Goal: Task Accomplishment & Management: Manage account settings

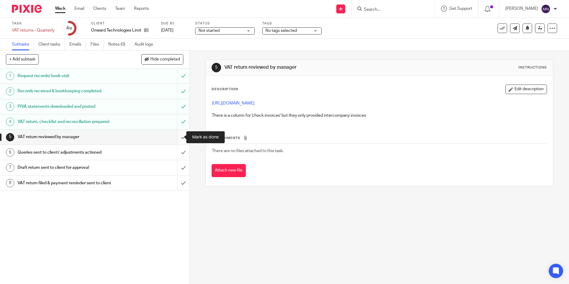
click at [177, 137] on input "submit" at bounding box center [94, 136] width 189 height 15
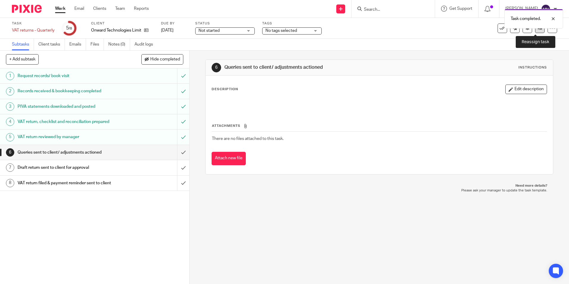
click at [536, 32] on link at bounding box center [540, 28] width 10 height 10
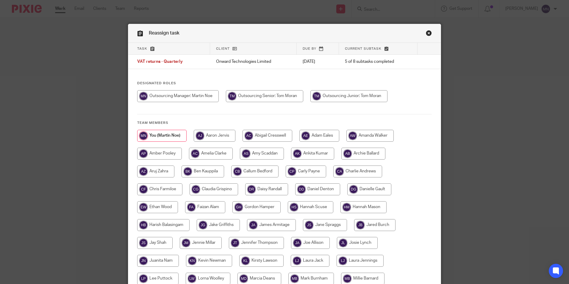
click at [270, 95] on input "radio" at bounding box center [264, 96] width 77 height 12
radio input "true"
click at [340, 94] on input "radio" at bounding box center [348, 96] width 77 height 12
radio input "true"
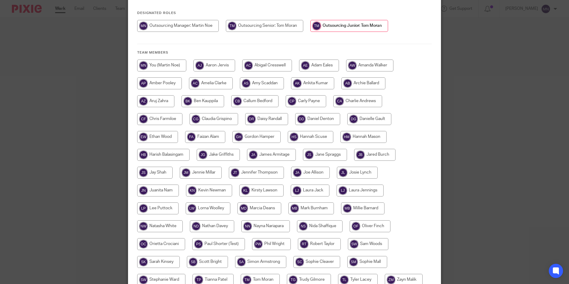
scroll to position [127, 0]
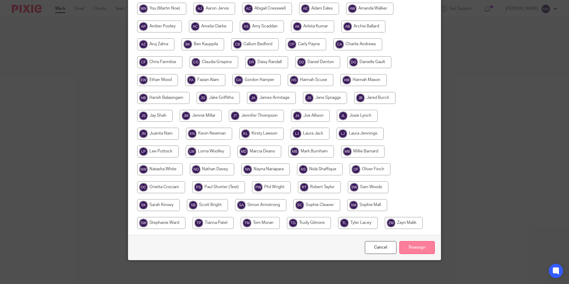
click at [408, 247] on input "Reassign" at bounding box center [416, 247] width 35 height 13
